Goal: Task Accomplishment & Management: Complete application form

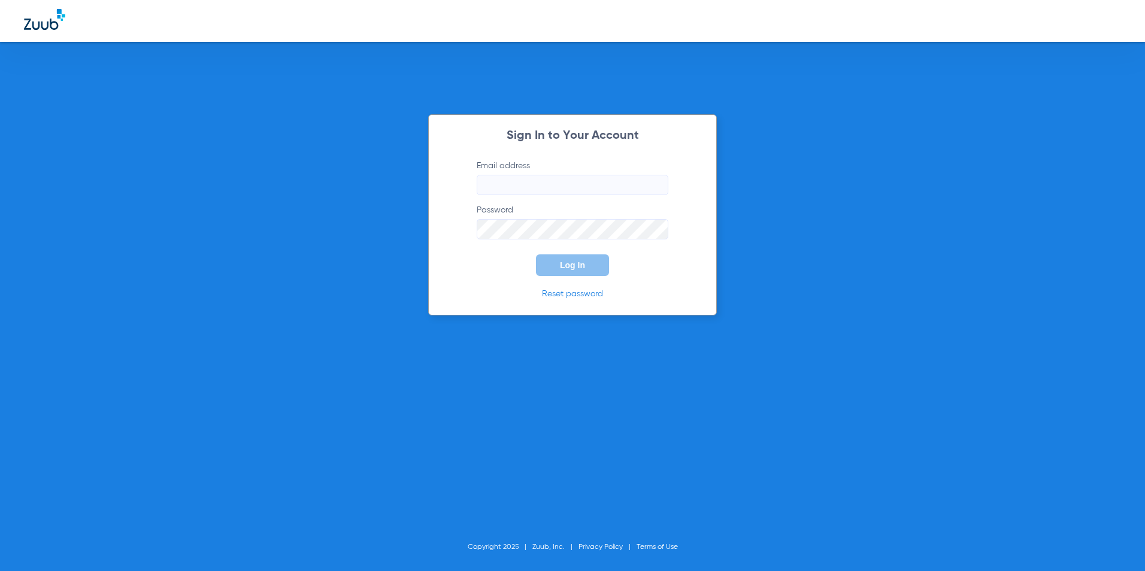
type input "[EMAIL_ADDRESS][DOMAIN_NAME]"
click at [570, 271] on button "Log In" at bounding box center [572, 266] width 73 height 22
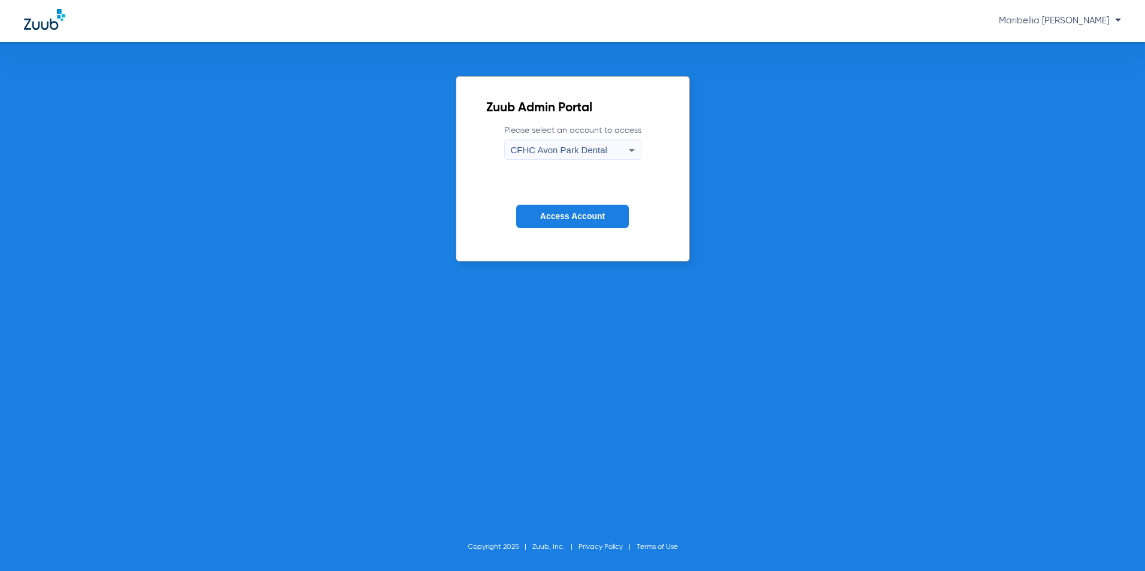
click at [528, 144] on div "CFHC Avon Park Dental" at bounding box center [570, 150] width 118 height 20
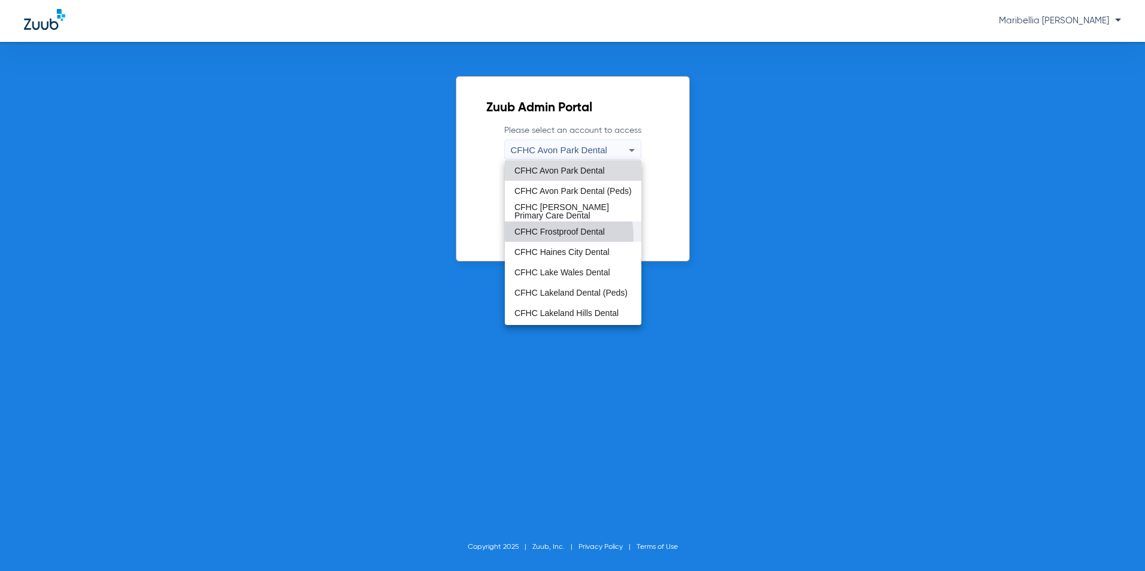
click at [561, 235] on span "CFHC Frostproof Dental" at bounding box center [559, 232] width 90 height 8
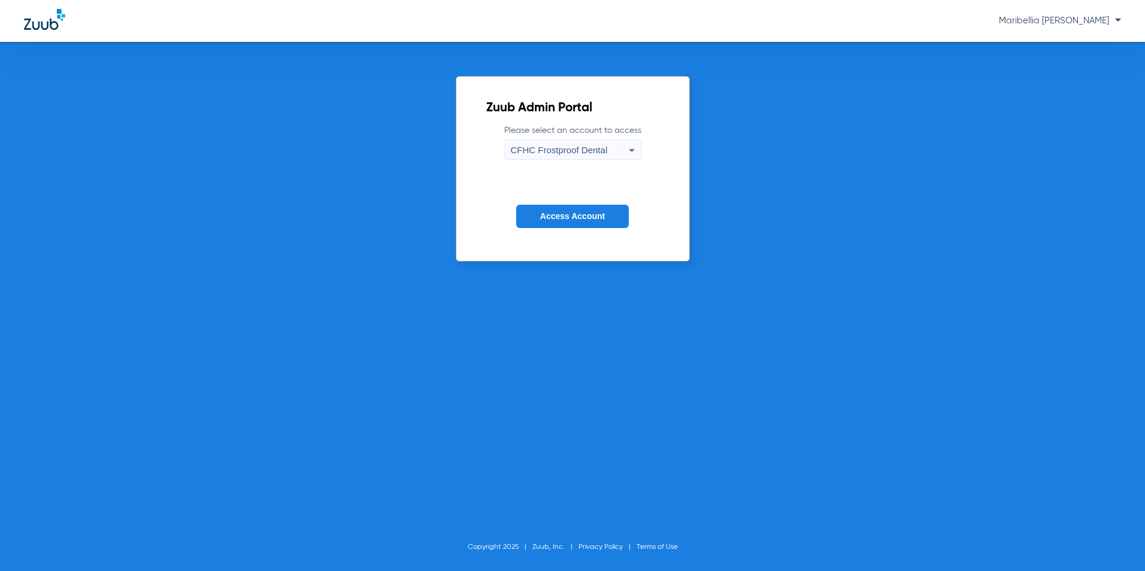
click at [564, 226] on button "Access Account" at bounding box center [572, 216] width 113 height 23
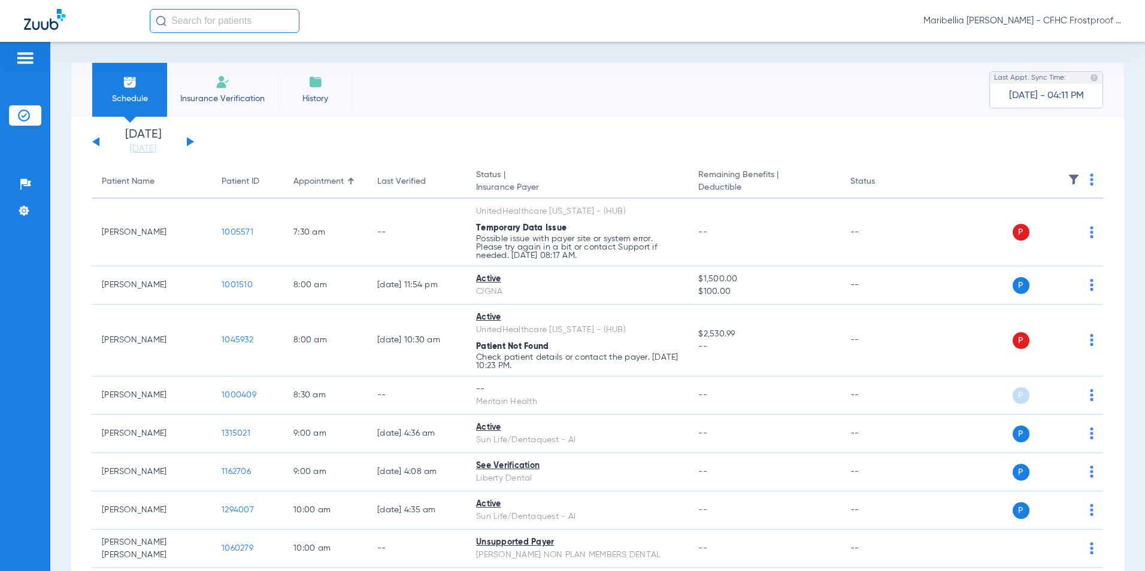
click at [352, 40] on div "Maribellia [PERSON_NAME] - CFHC Frostproof Dental" at bounding box center [572, 21] width 1145 height 42
click at [189, 144] on button at bounding box center [190, 141] width 7 height 9
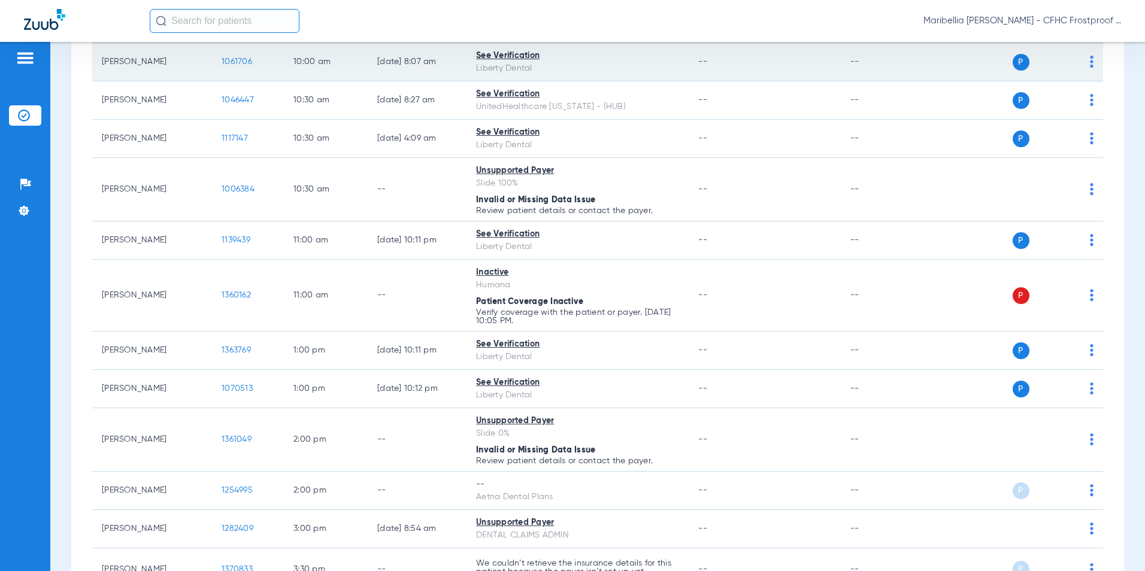
scroll to position [554, 0]
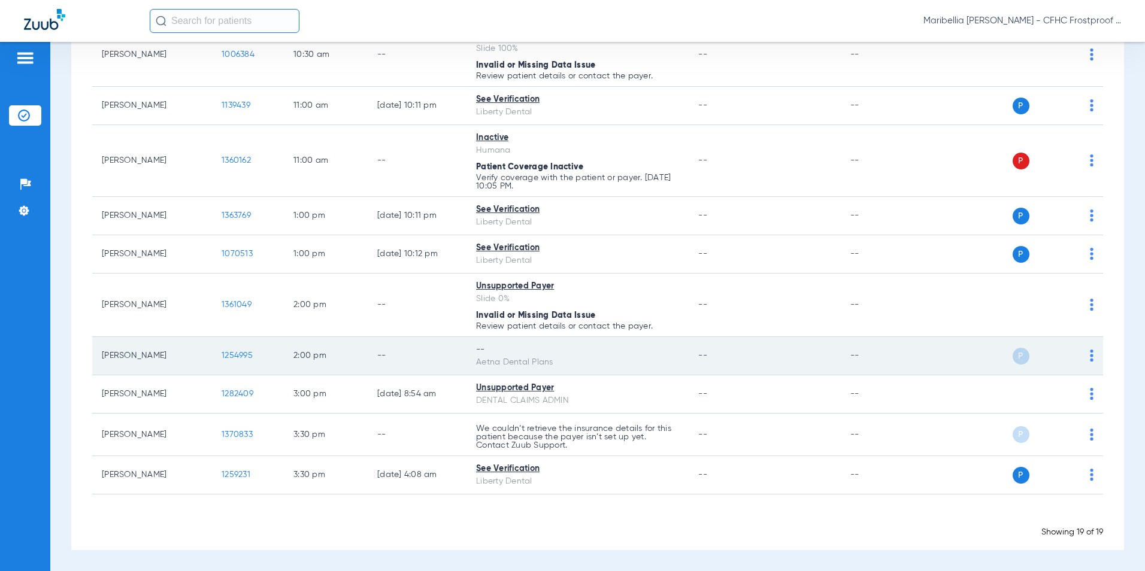
click at [249, 349] on td "1254995" at bounding box center [248, 356] width 72 height 38
click at [248, 354] on span "1254995" at bounding box center [237, 356] width 31 height 8
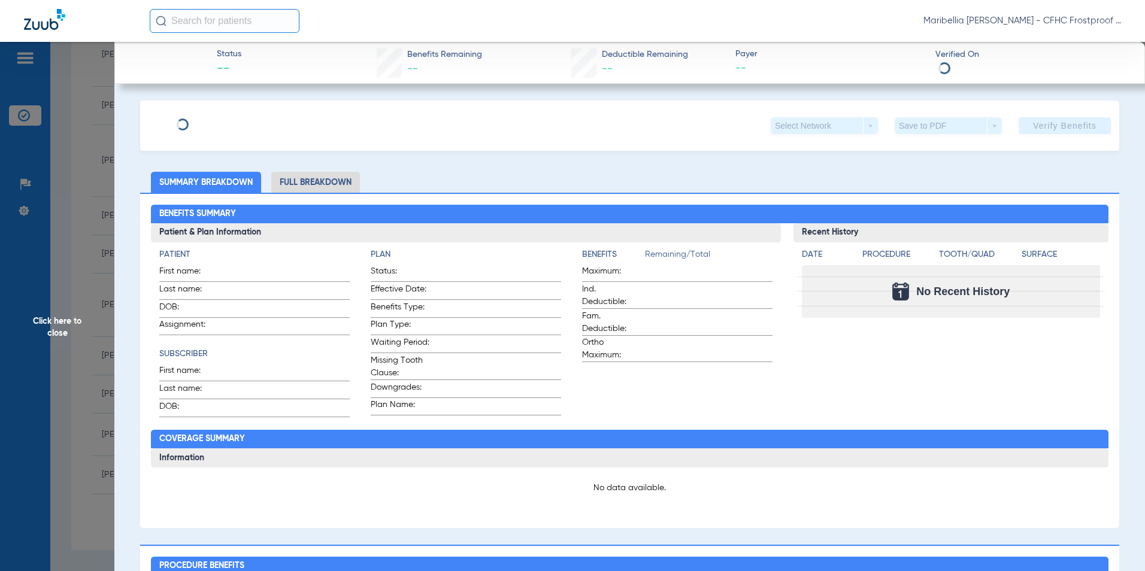
type input "[PERSON_NAME]"
type input "HANGER"
type input "[DATE]"
type input "CL17005542"
type input "99999"
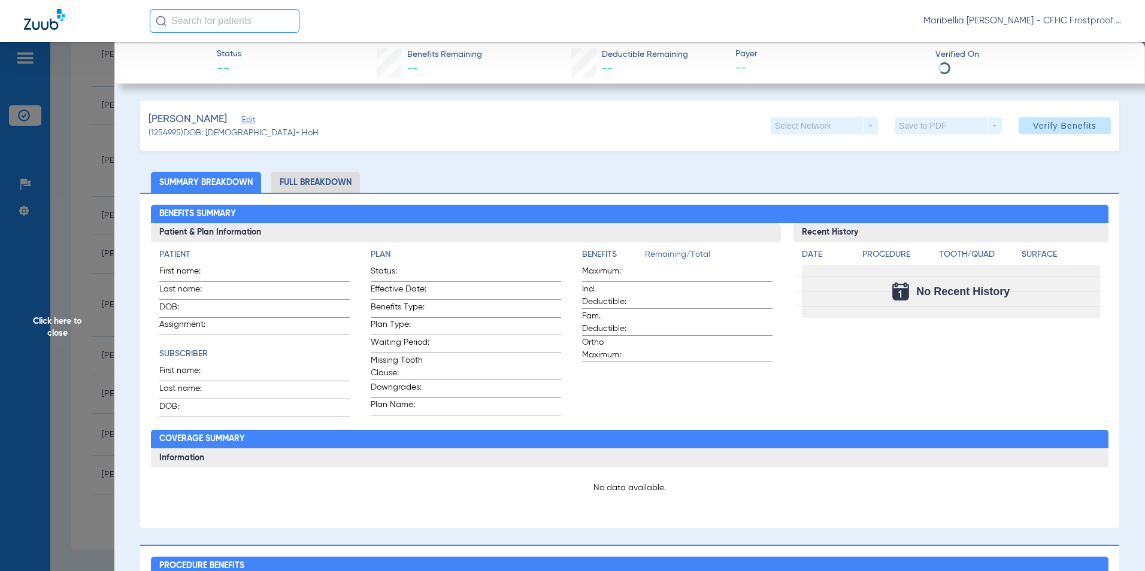
click at [251, 121] on span "Edit" at bounding box center [247, 121] width 11 height 11
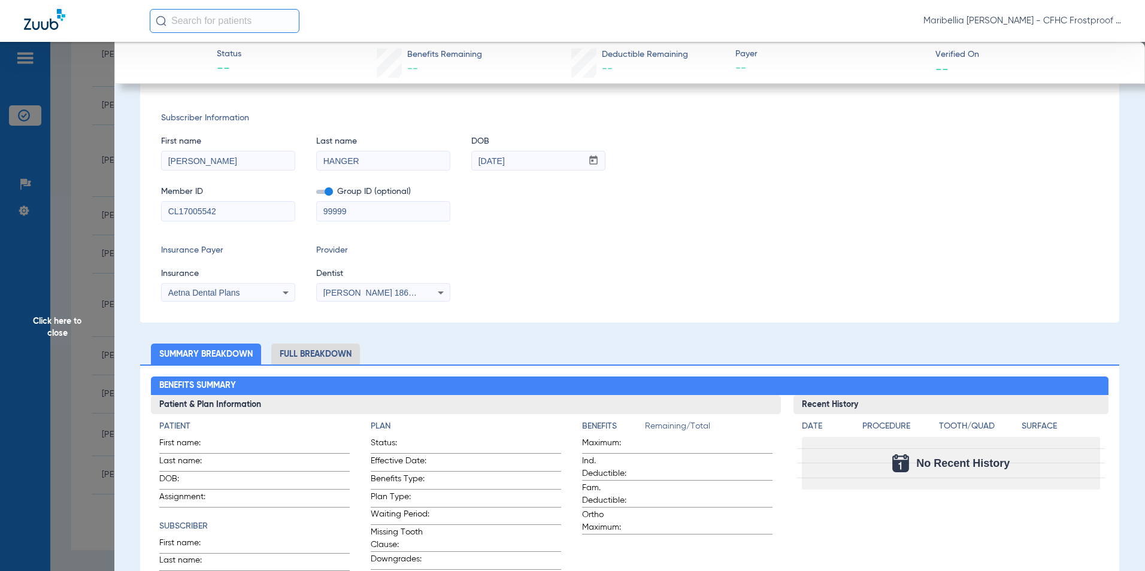
scroll to position [0, 0]
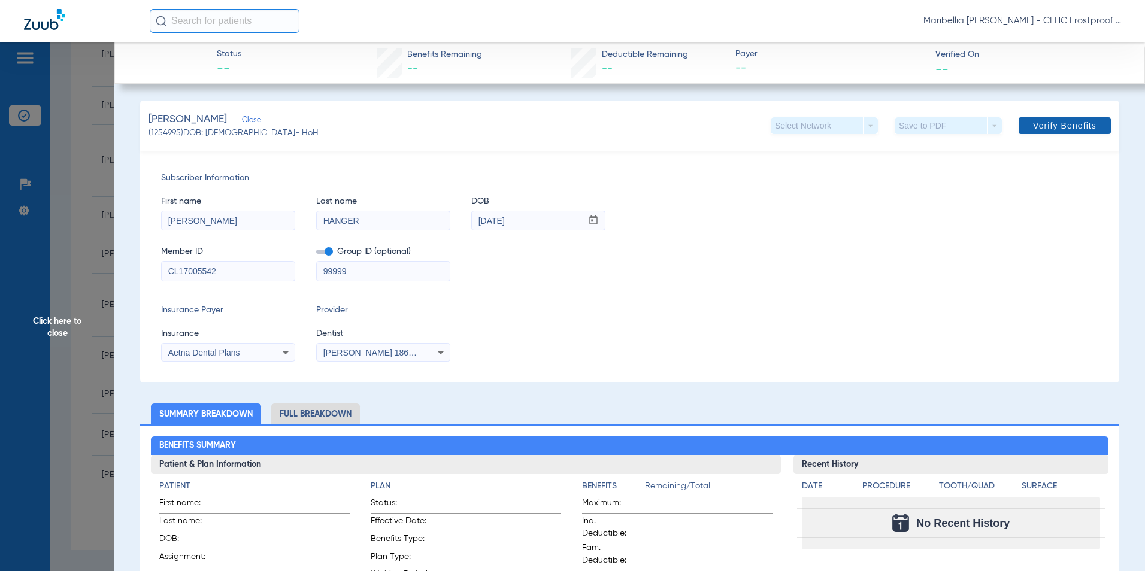
click at [1041, 123] on span "Verify Benefits" at bounding box center [1064, 126] width 63 height 10
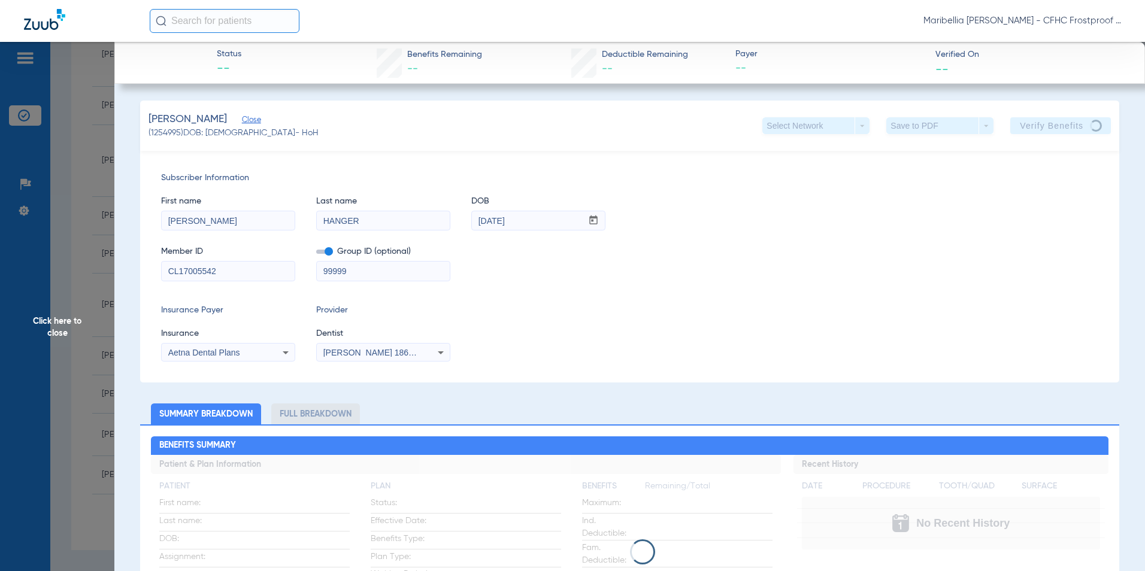
click at [86, 333] on span "Click here to close" at bounding box center [57, 327] width 114 height 571
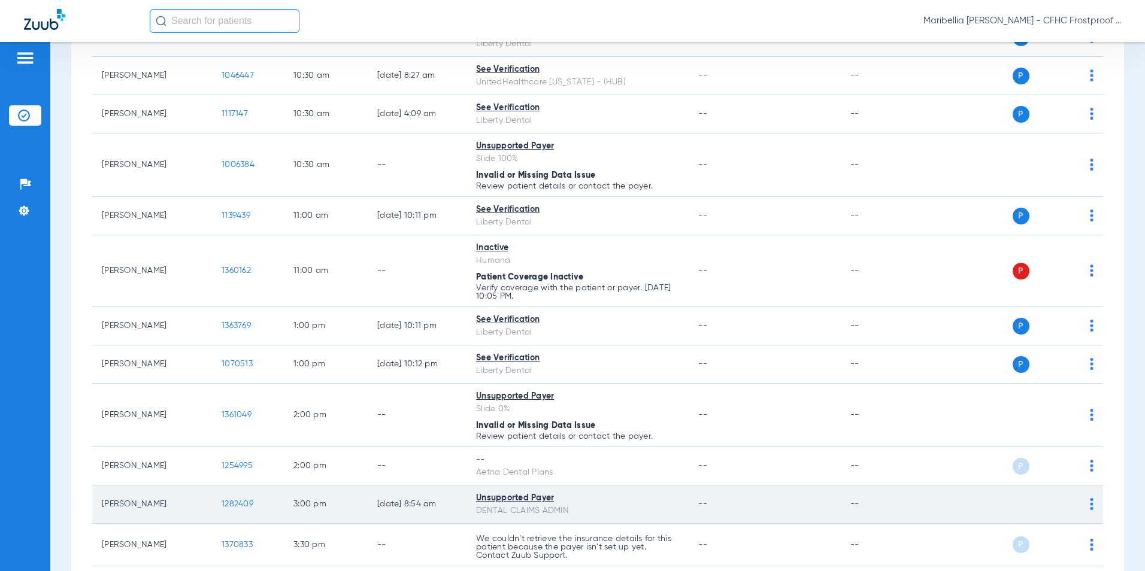
scroll to position [554, 0]
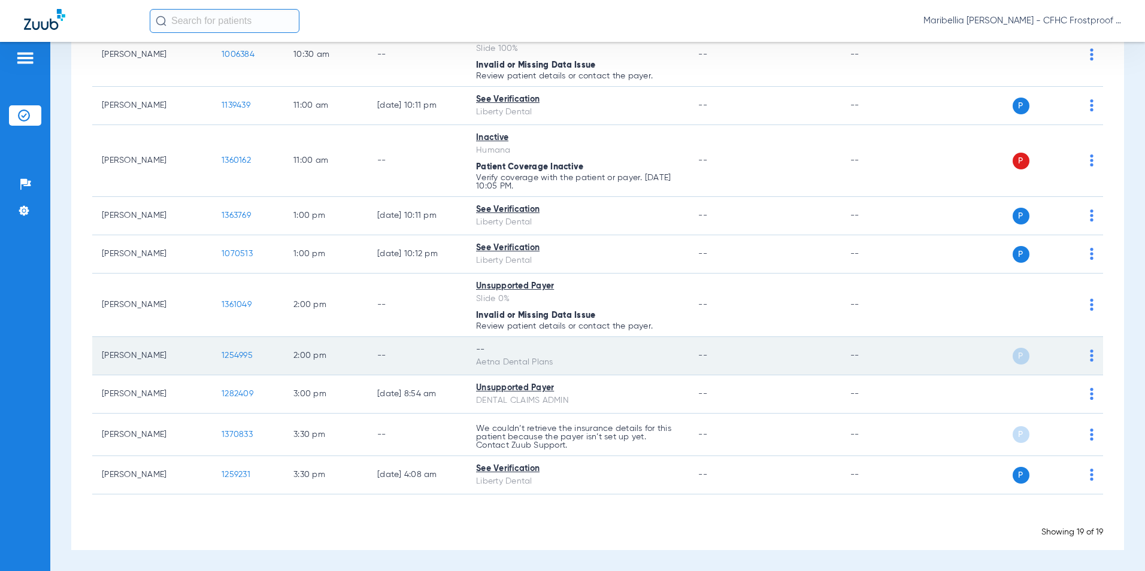
click at [244, 350] on td "1254995" at bounding box center [248, 356] width 72 height 38
click at [245, 353] on td "1254995" at bounding box center [248, 356] width 72 height 38
click at [246, 354] on span "1254995" at bounding box center [237, 356] width 31 height 8
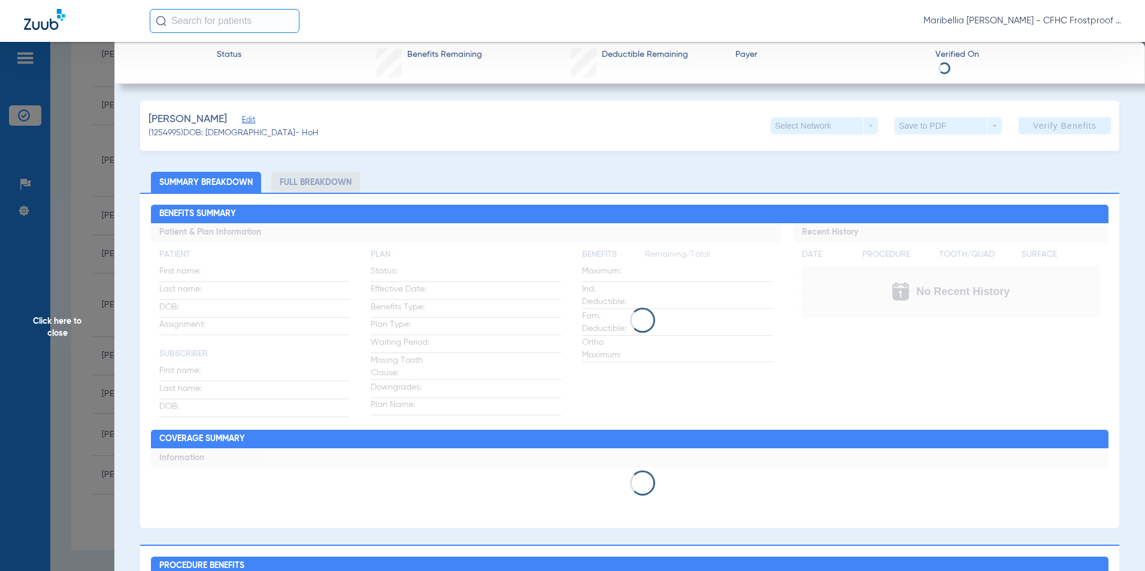
click at [253, 123] on span "Edit" at bounding box center [247, 121] width 11 height 11
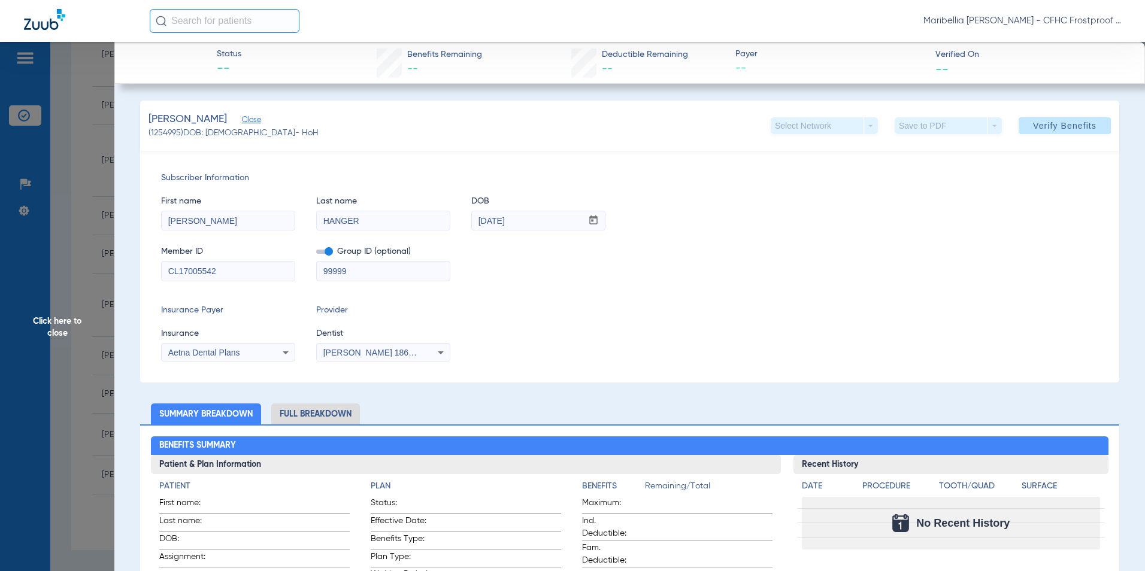
click at [366, 108] on div "[PERSON_NAME] (1254995) DOB: [DEMOGRAPHIC_DATA] - HoH Select Network arrow_drop…" at bounding box center [629, 126] width 979 height 50
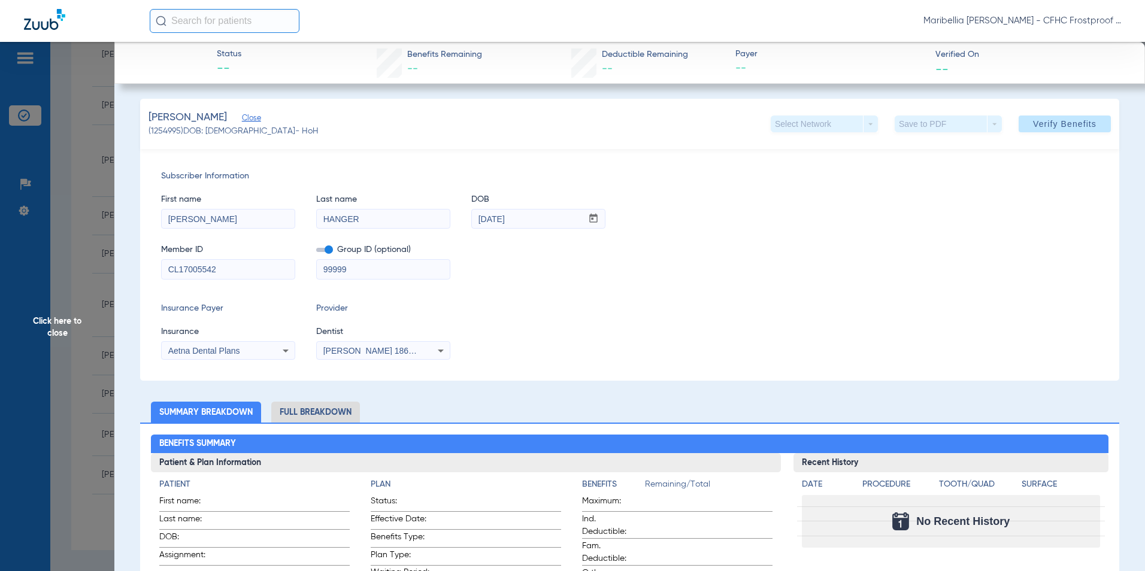
scroll to position [0, 0]
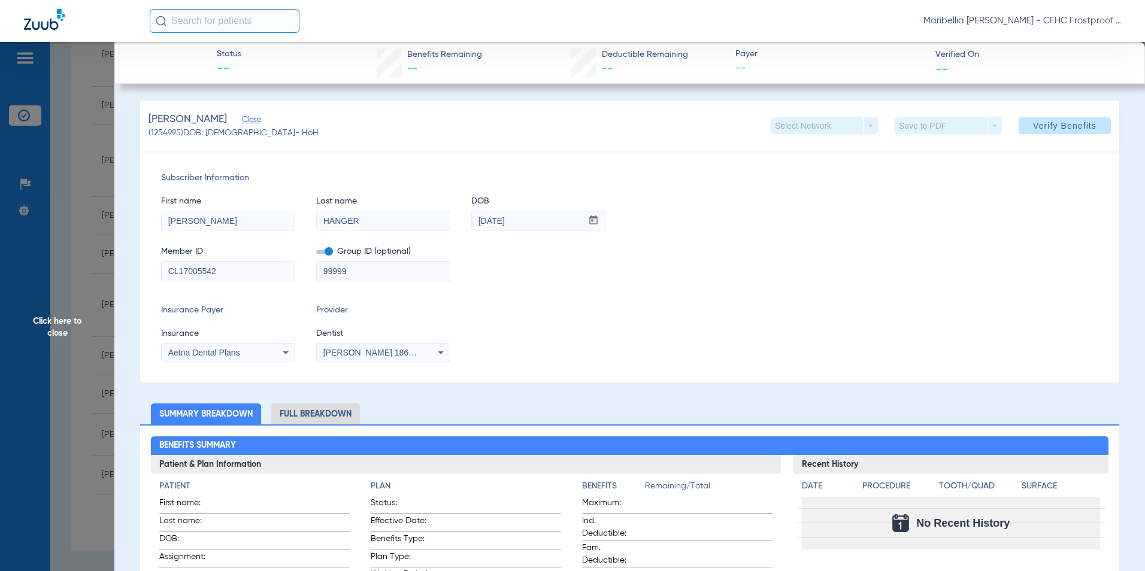
click at [47, 340] on span "Click here to close" at bounding box center [57, 327] width 114 height 571
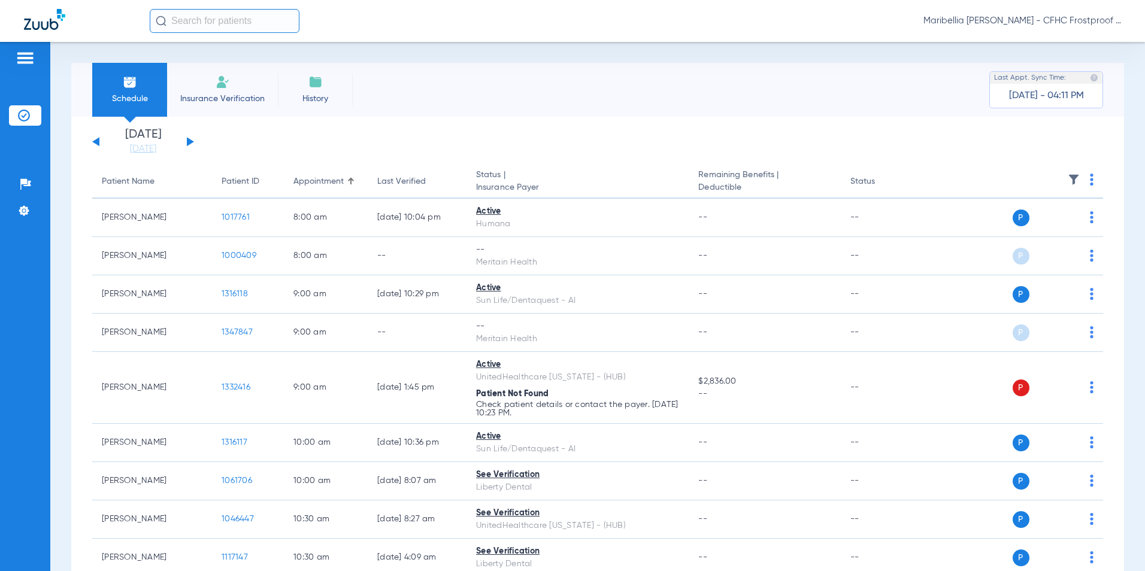
click at [398, 40] on div "Maribellia [PERSON_NAME] - CFHC Frostproof Dental" at bounding box center [572, 21] width 1145 height 42
click at [187, 28] on input "text" at bounding box center [225, 21] width 150 height 24
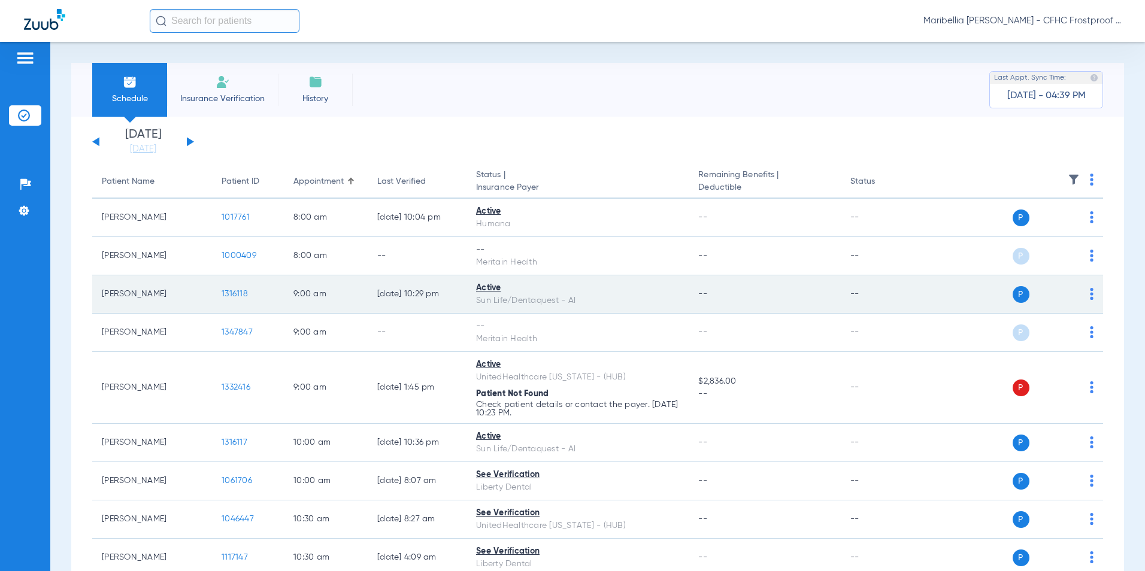
drag, startPoint x: 117, startPoint y: 34, endPoint x: 189, endPoint y: 294, distance: 269.7
click at [117, 34] on div "Maribellia [PERSON_NAME] - CFHC Frostproof Dental" at bounding box center [572, 21] width 1145 height 42
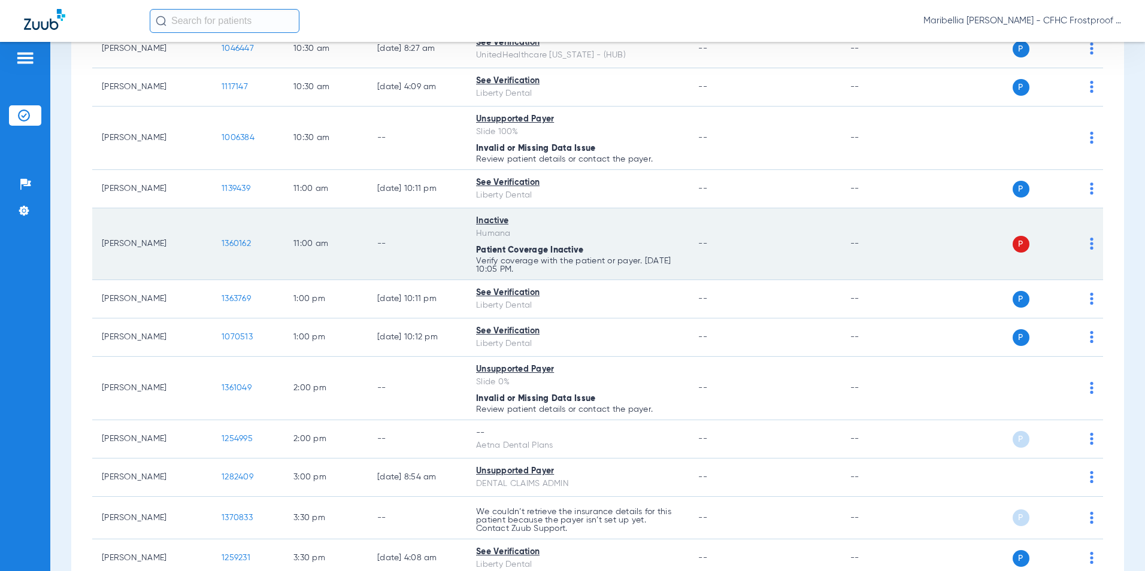
scroll to position [479, 0]
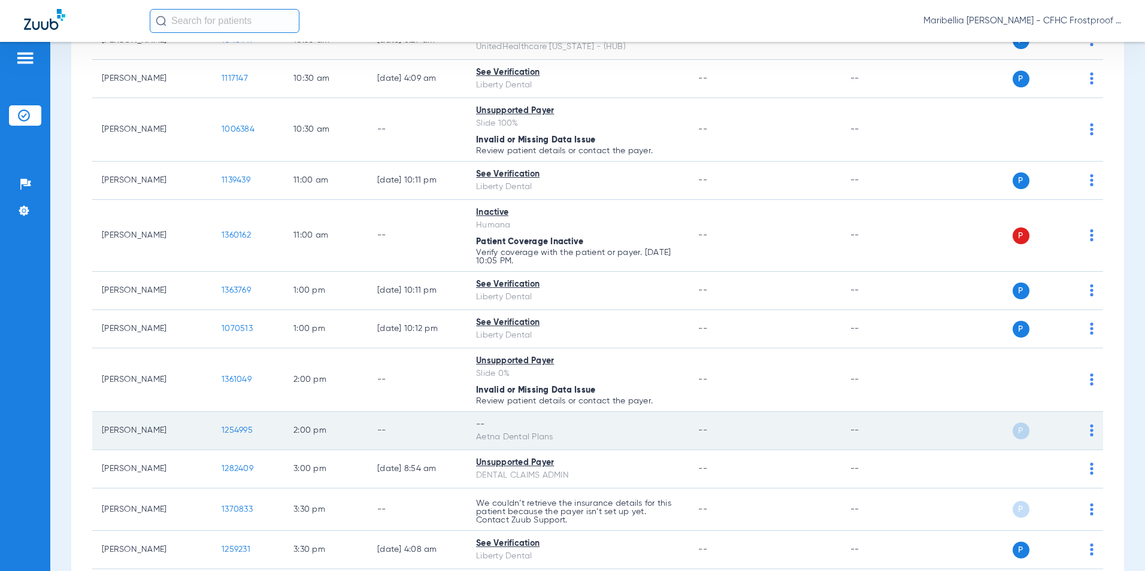
click at [227, 435] on td "1254995" at bounding box center [248, 431] width 72 height 38
click at [229, 433] on span "1254995" at bounding box center [237, 430] width 31 height 8
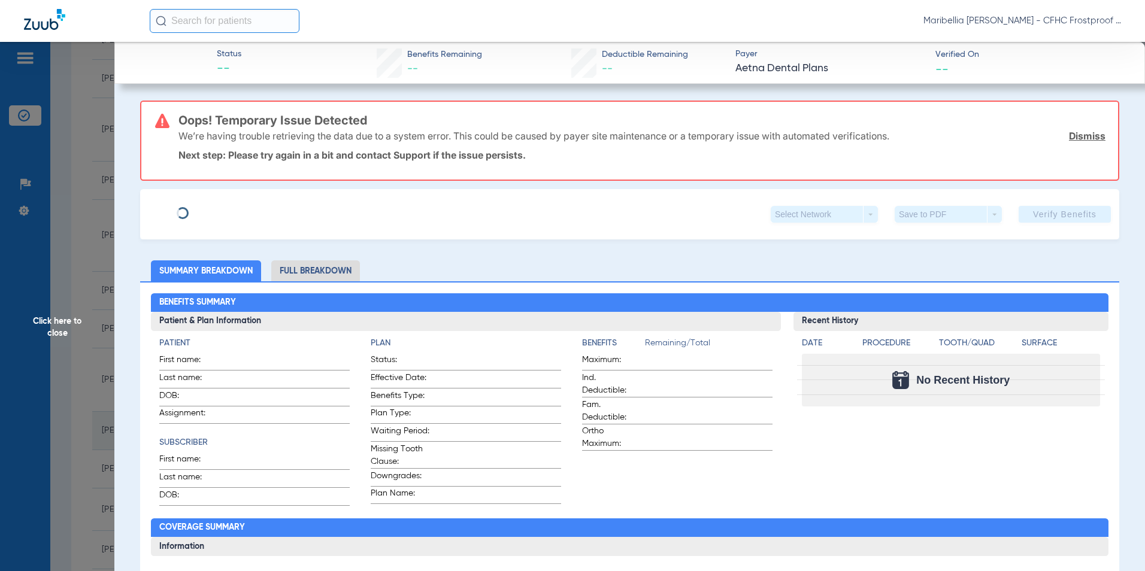
type input "[PERSON_NAME]"
type input "HANGER"
type input "[DATE]"
type input "CL17005542"
type input "99999"
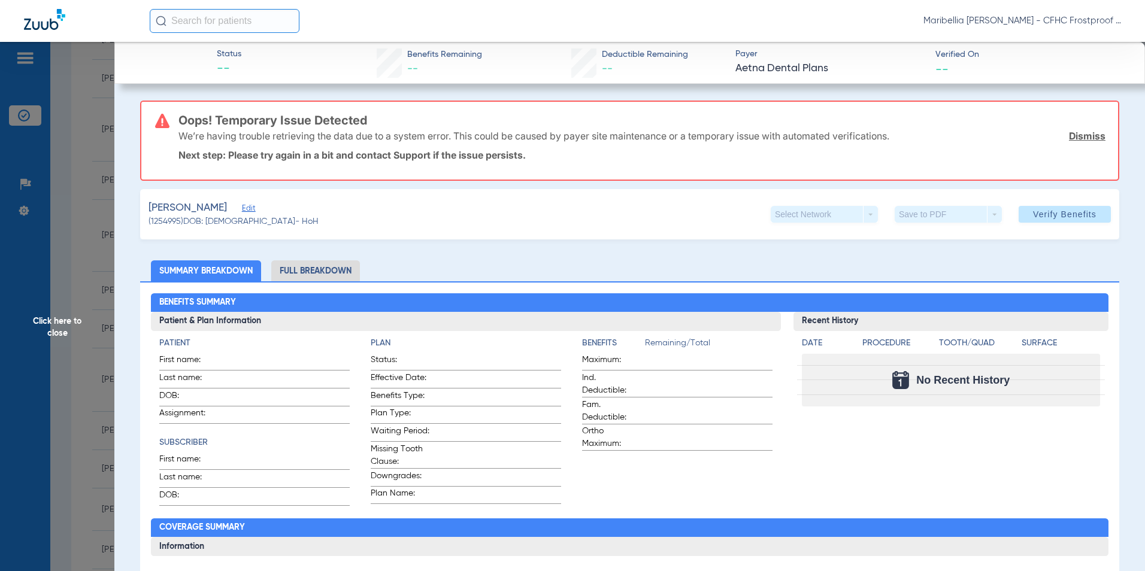
click at [252, 214] on span "Edit" at bounding box center [247, 209] width 11 height 11
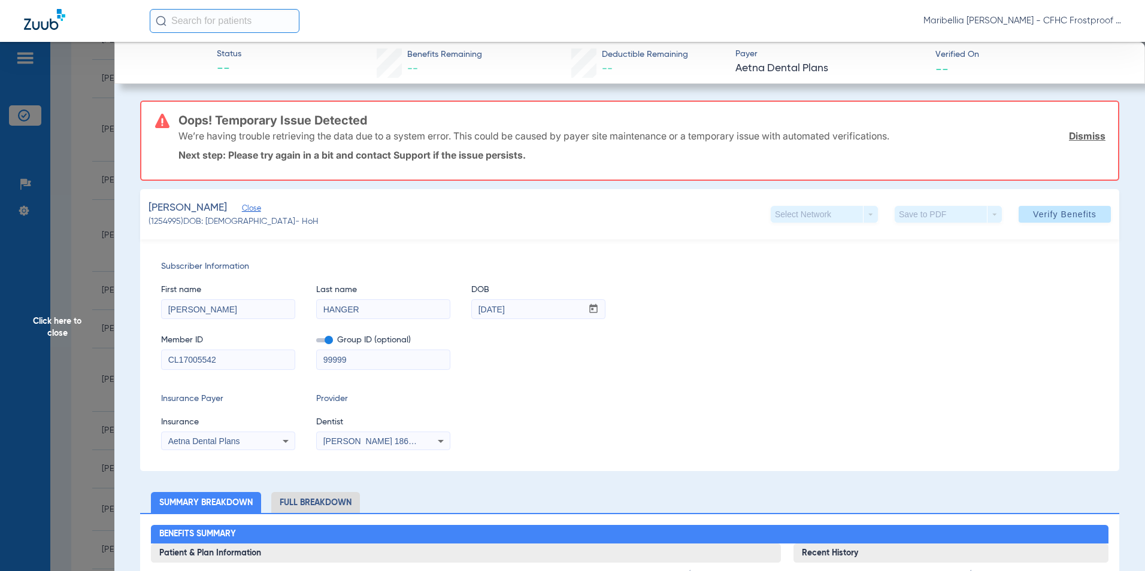
click at [221, 365] on input "CL17005542" at bounding box center [228, 359] width 133 height 19
click at [222, 365] on input "CL17005542" at bounding box center [228, 359] width 133 height 19
click at [225, 363] on input "CL17005542" at bounding box center [228, 359] width 133 height 19
click at [227, 363] on input "CL17005542" at bounding box center [228, 359] width 133 height 19
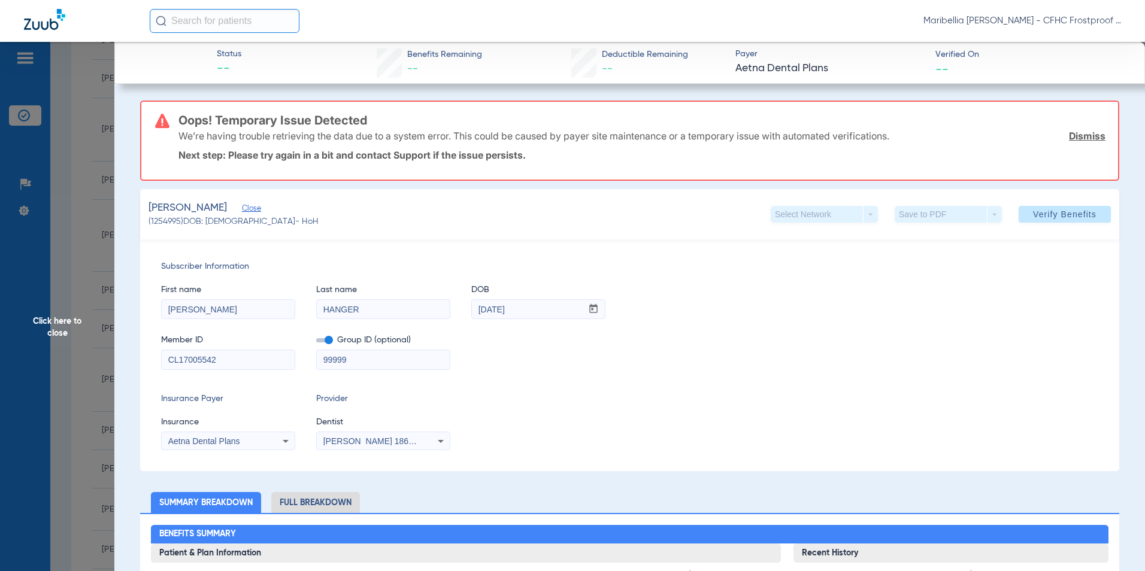
click at [227, 363] on input "CL17005542" at bounding box center [228, 359] width 133 height 19
click at [227, 365] on input "CL17005542" at bounding box center [228, 359] width 133 height 19
click at [377, 270] on span "Subscriber Information" at bounding box center [629, 267] width 937 height 13
drag, startPoint x: 183, startPoint y: 355, endPoint x: 229, endPoint y: 362, distance: 47.4
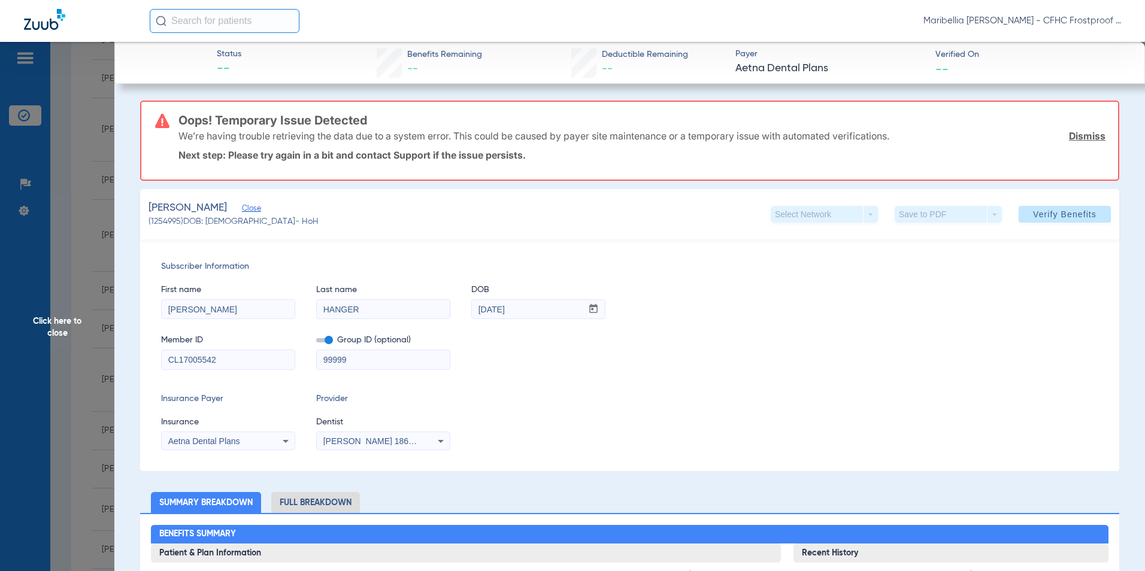
click at [184, 356] on input "CL17005542" at bounding box center [228, 359] width 133 height 19
drag, startPoint x: 228, startPoint y: 358, endPoint x: 158, endPoint y: 355, distance: 70.1
click at [158, 355] on div "Subscriber Information First name [PERSON_NAME] Last name HANGER DOB mm / dd / …" at bounding box center [629, 356] width 979 height 232
type input "CLI7005542"
click at [1059, 199] on div "[PERSON_NAME] (1254995) DOB: [DEMOGRAPHIC_DATA] - HoH Select Network arrow_drop…" at bounding box center [629, 214] width 979 height 50
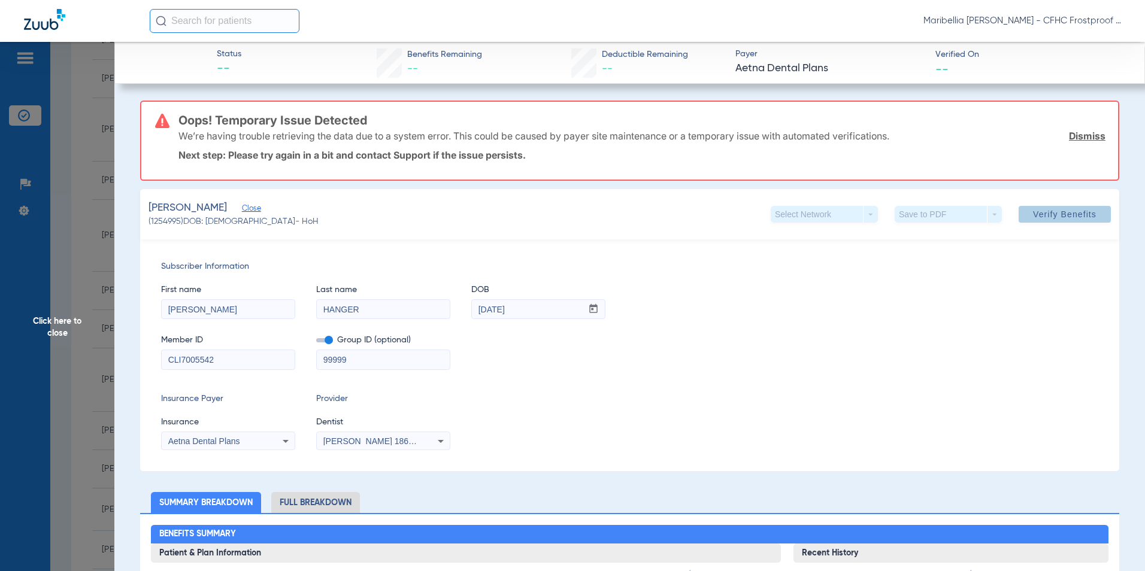
drag, startPoint x: 1048, startPoint y: 216, endPoint x: 885, endPoint y: 222, distance: 163.6
click at [1047, 215] on span "Verify Benefits" at bounding box center [1064, 215] width 63 height 10
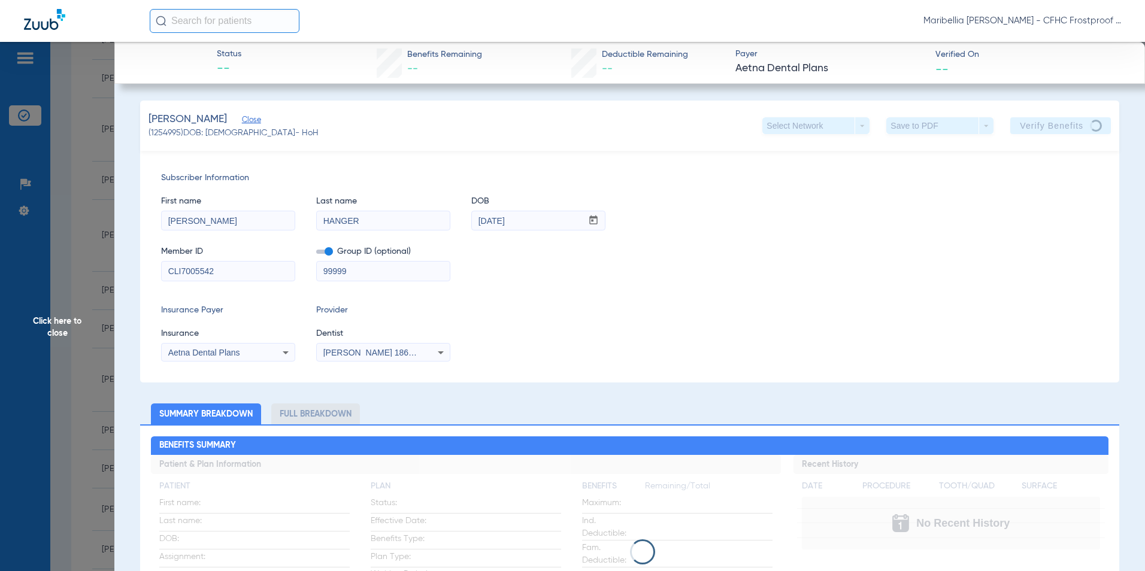
click at [191, 277] on input "CLI7005542" at bounding box center [228, 271] width 133 height 19
